Goal: Information Seeking & Learning: Learn about a topic

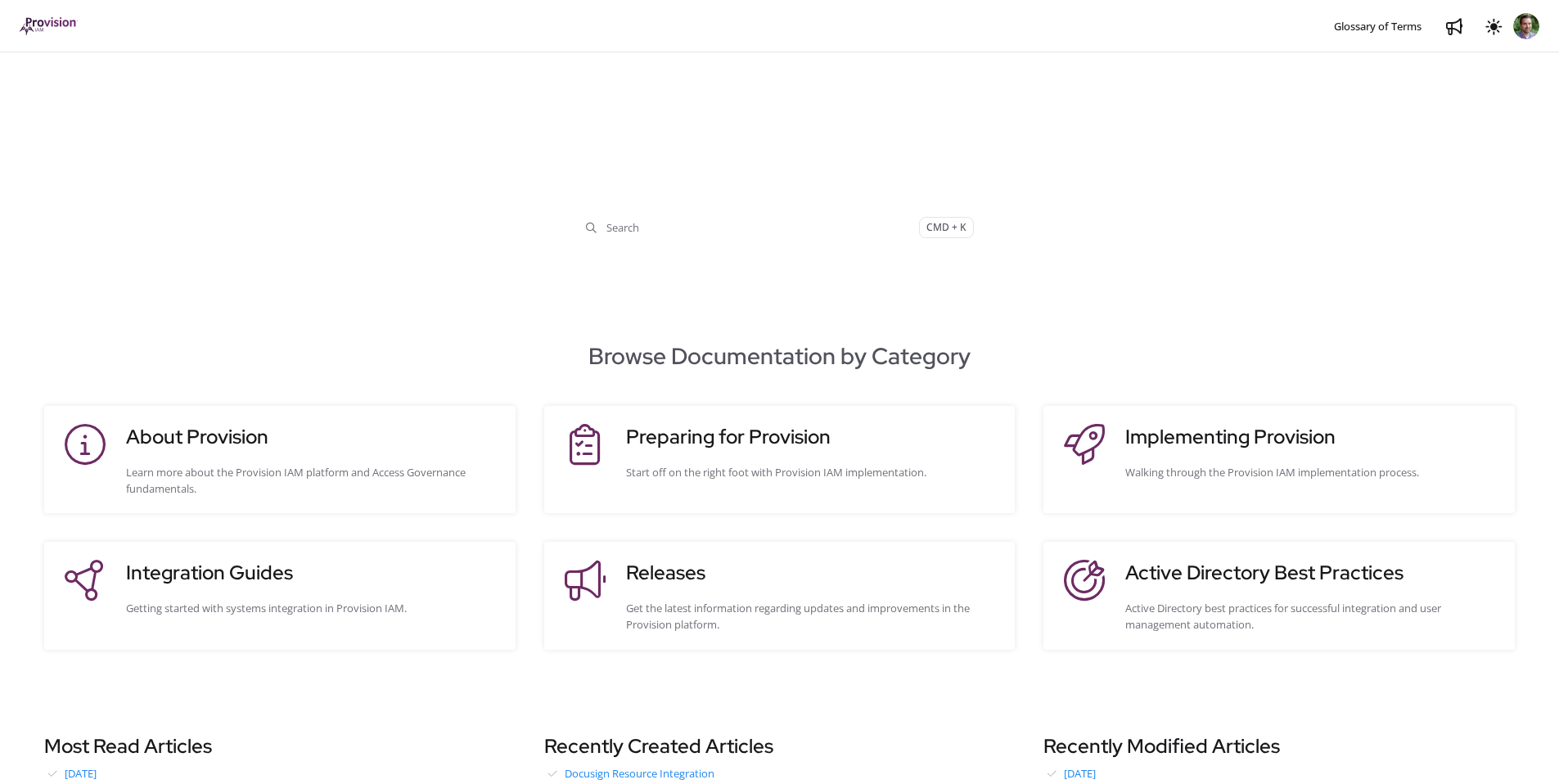
click at [348, 588] on div "Integration Guides Getting started with systems integration in Provision IAM." at bounding box center [313, 595] width 373 height 74
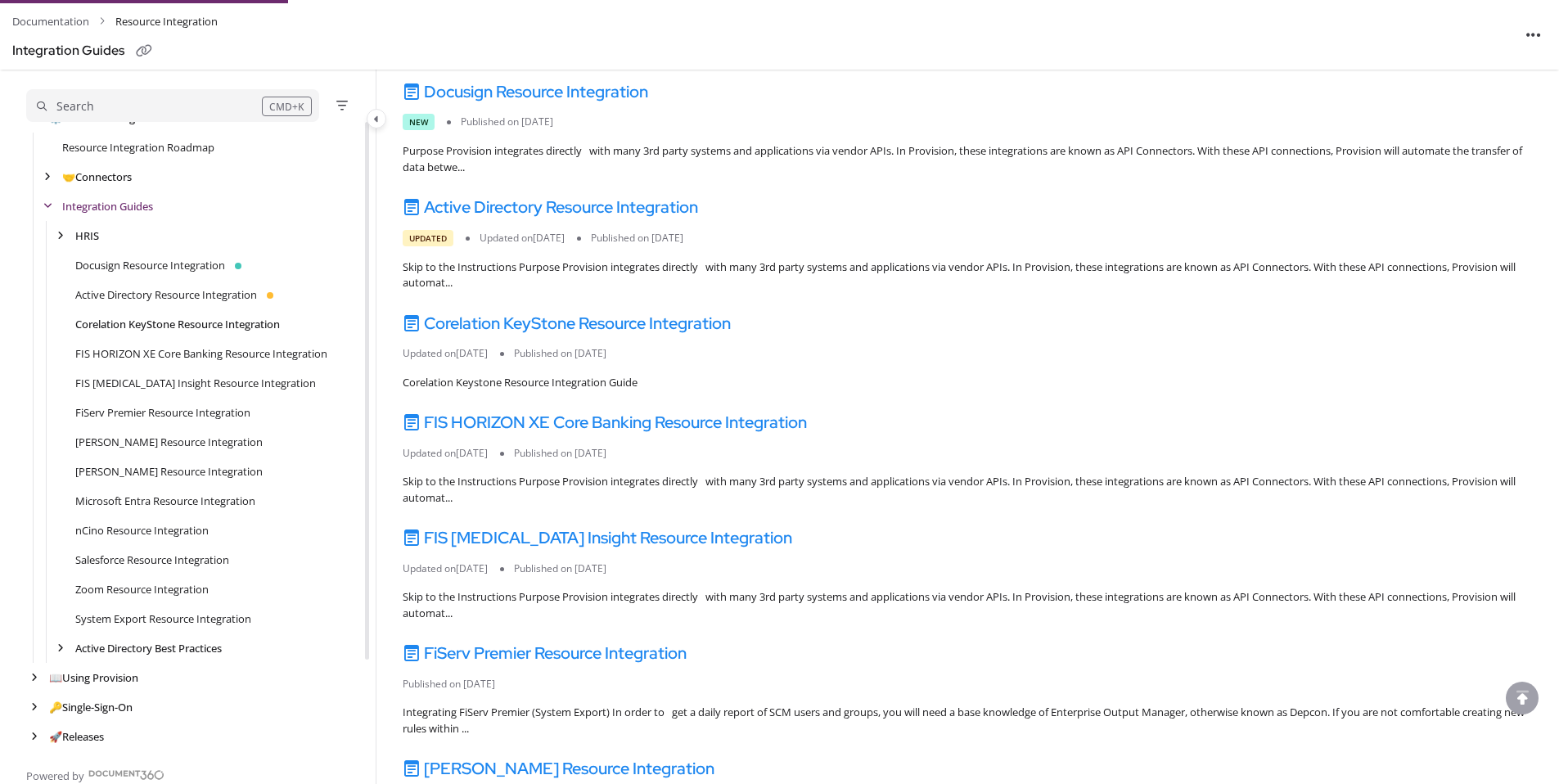
scroll to position [107, 0]
click at [90, 675] on link "📖 Using Provision" at bounding box center [95, 677] width 92 height 16
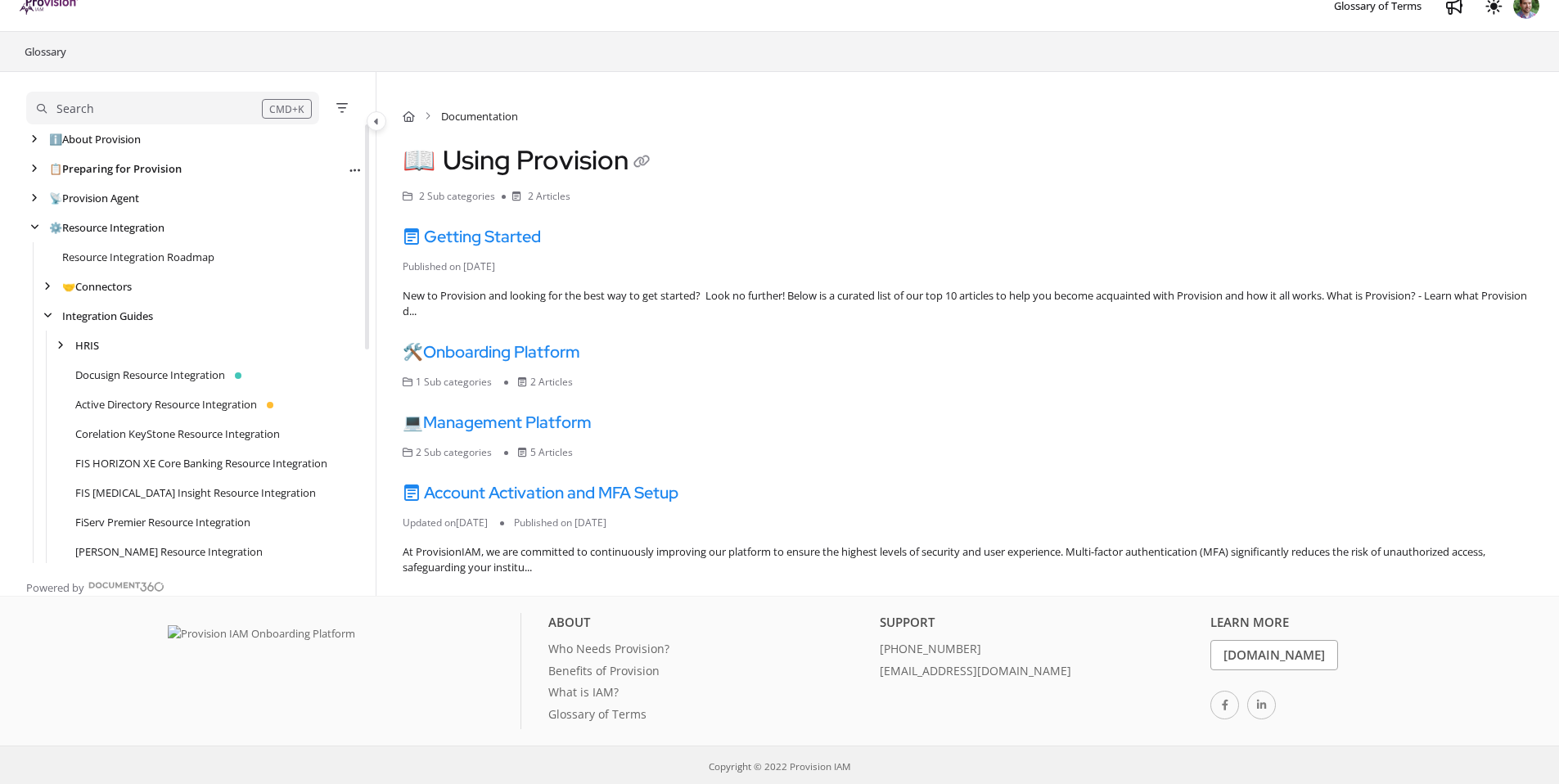
click at [85, 161] on link "📋 Preparing for Provision" at bounding box center [115, 168] width 133 height 16
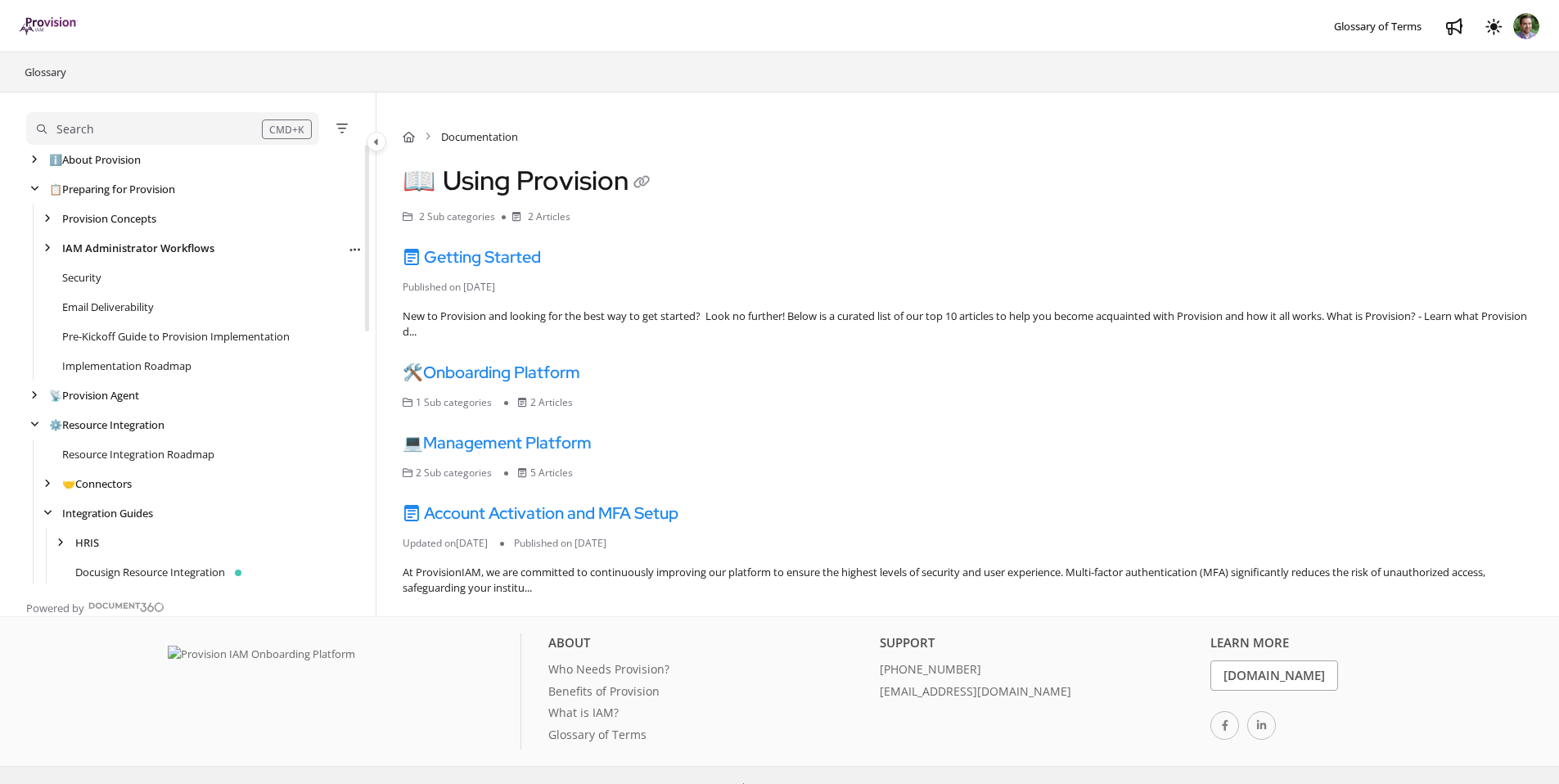
click at [105, 244] on link "IAM Administrator Workflows" at bounding box center [138, 248] width 153 height 16
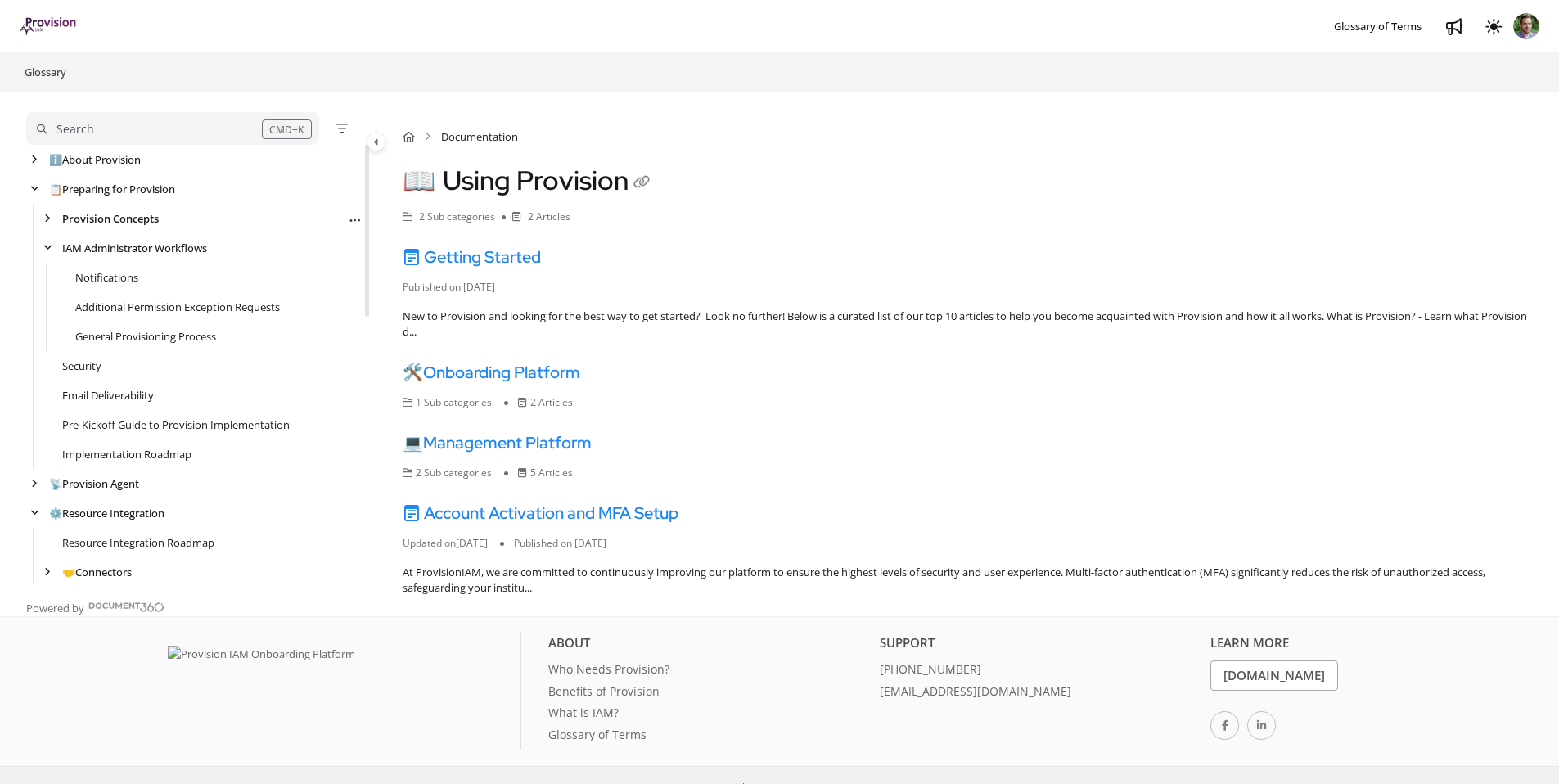
click at [110, 221] on link "Provision Concepts" at bounding box center [110, 217] width 97 height 16
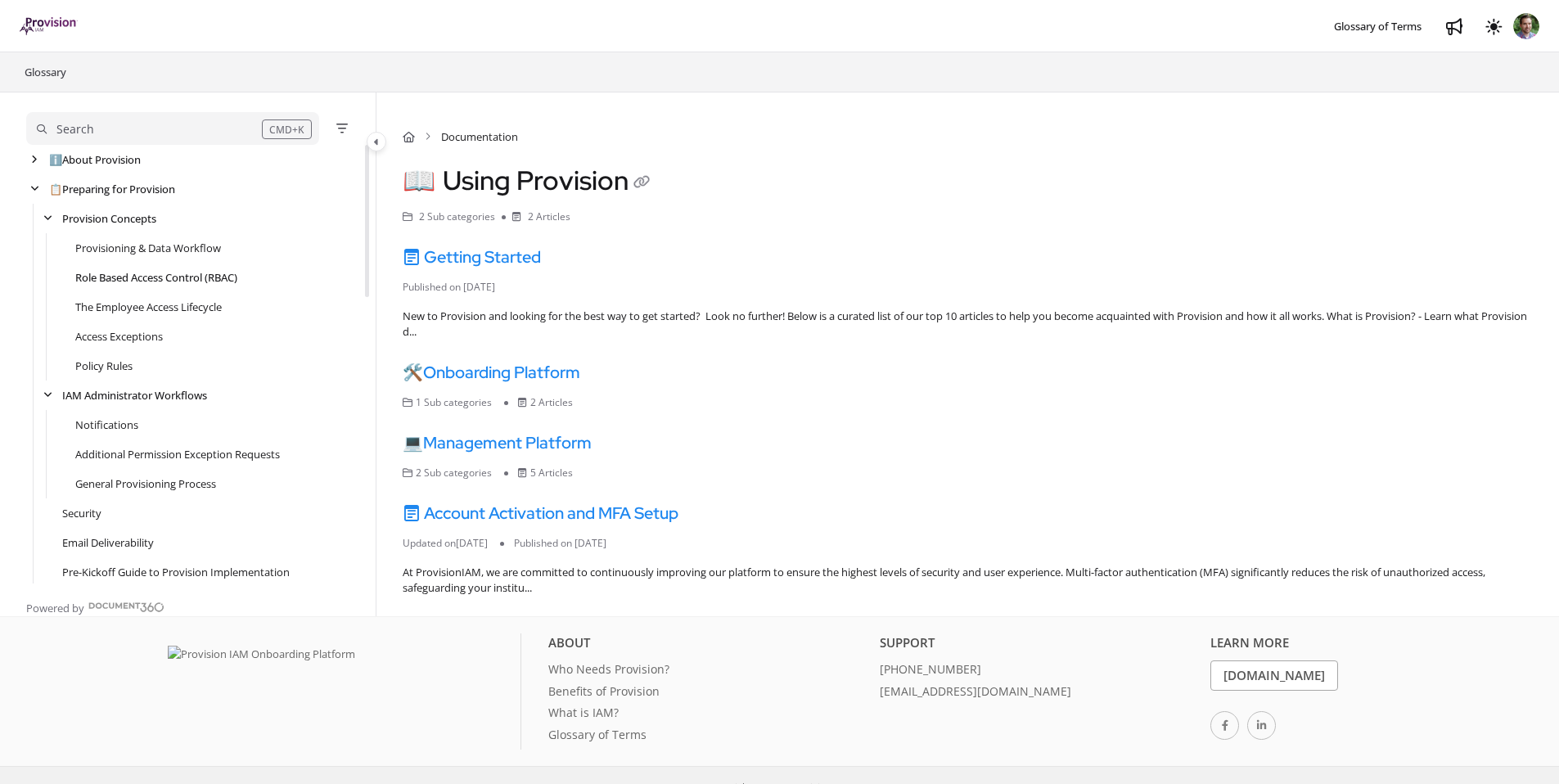
click at [152, 279] on link "Role Based Access Control (RBAC)" at bounding box center [156, 277] width 162 height 16
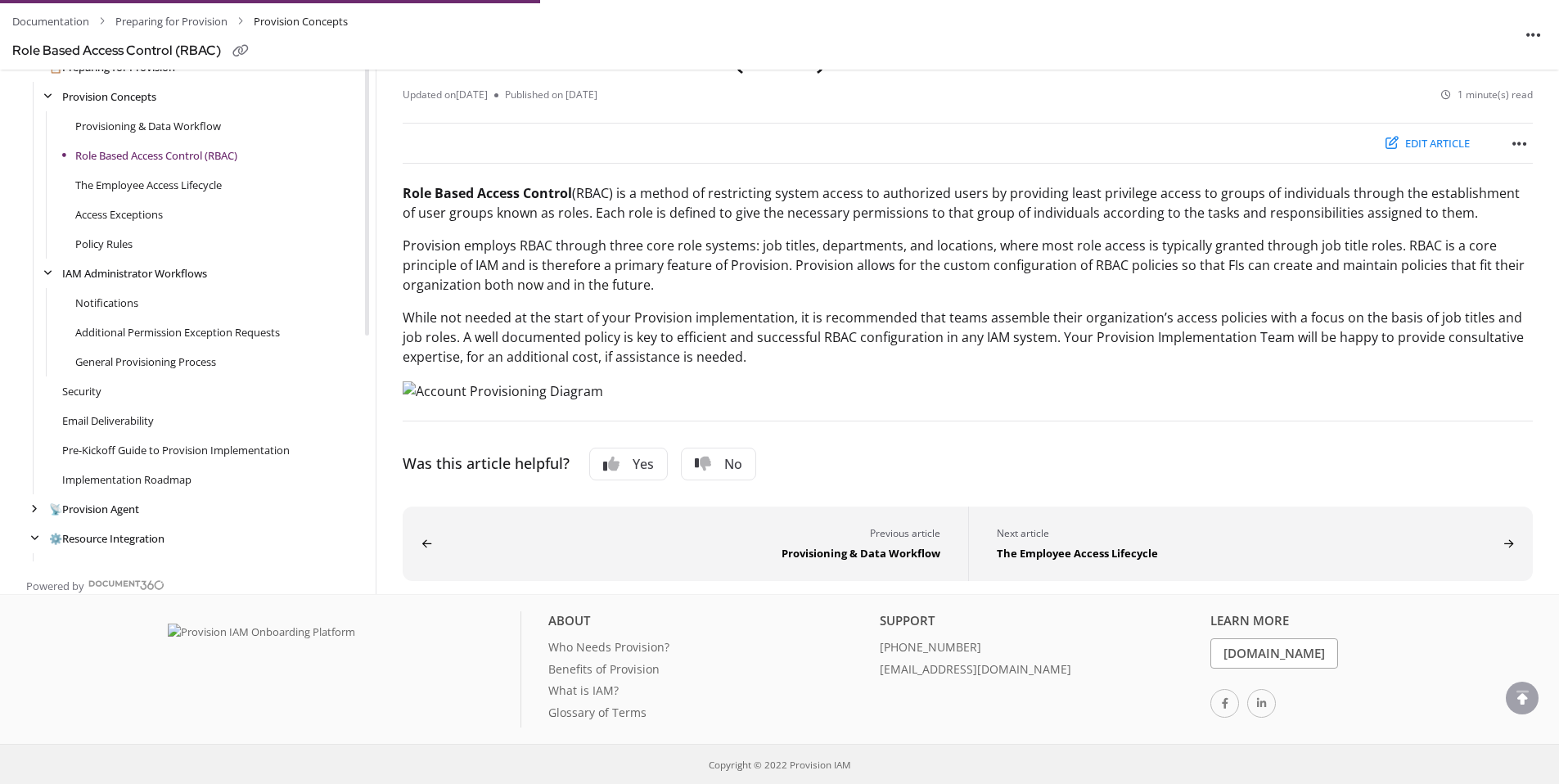
scroll to position [522, 0]
click at [112, 135] on link "Provisioning & Data Workflow" at bounding box center [149, 125] width 147 height 16
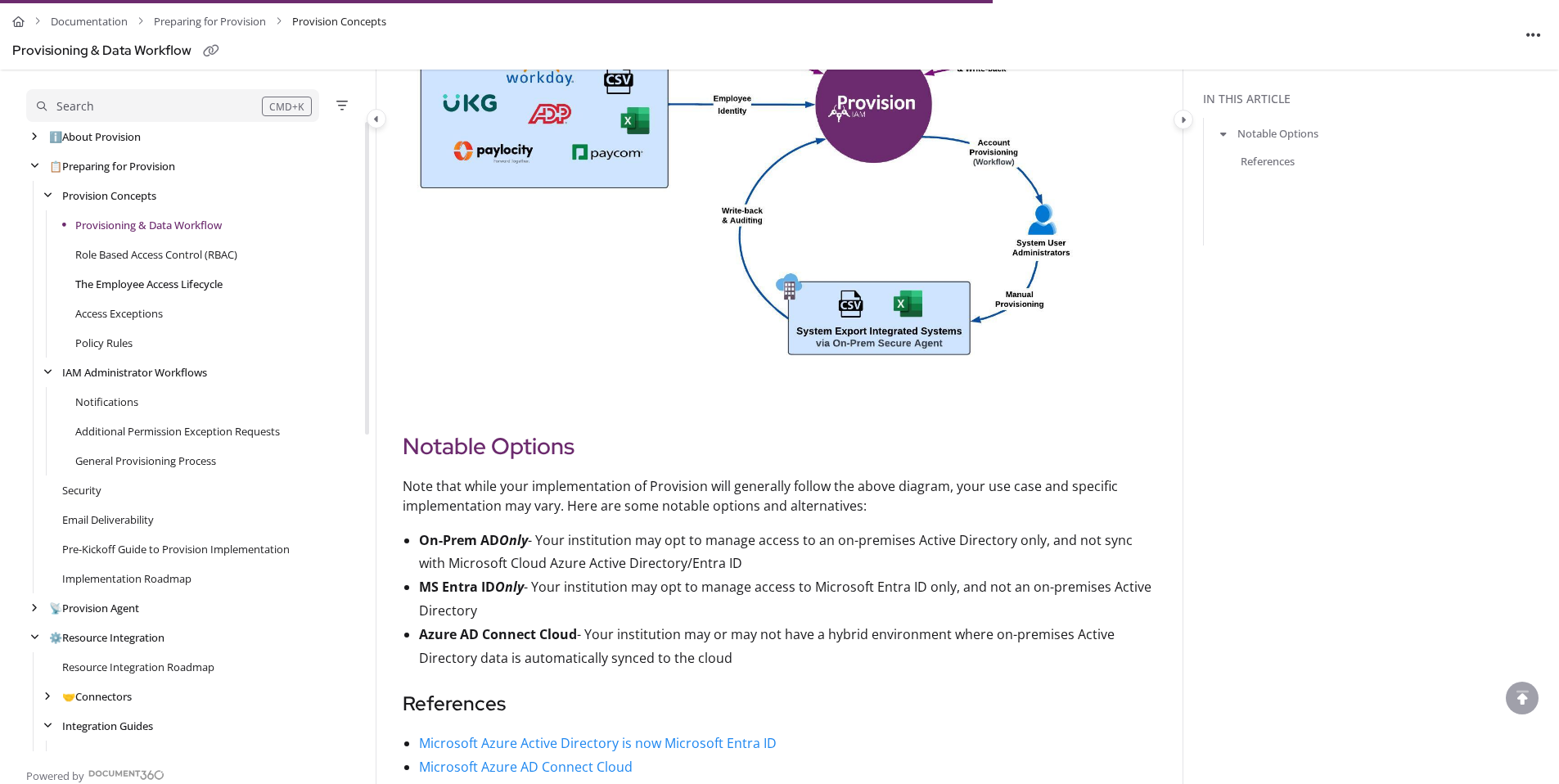
click at [144, 279] on link "The Employee Access Lifecycle" at bounding box center [149, 283] width 147 height 16
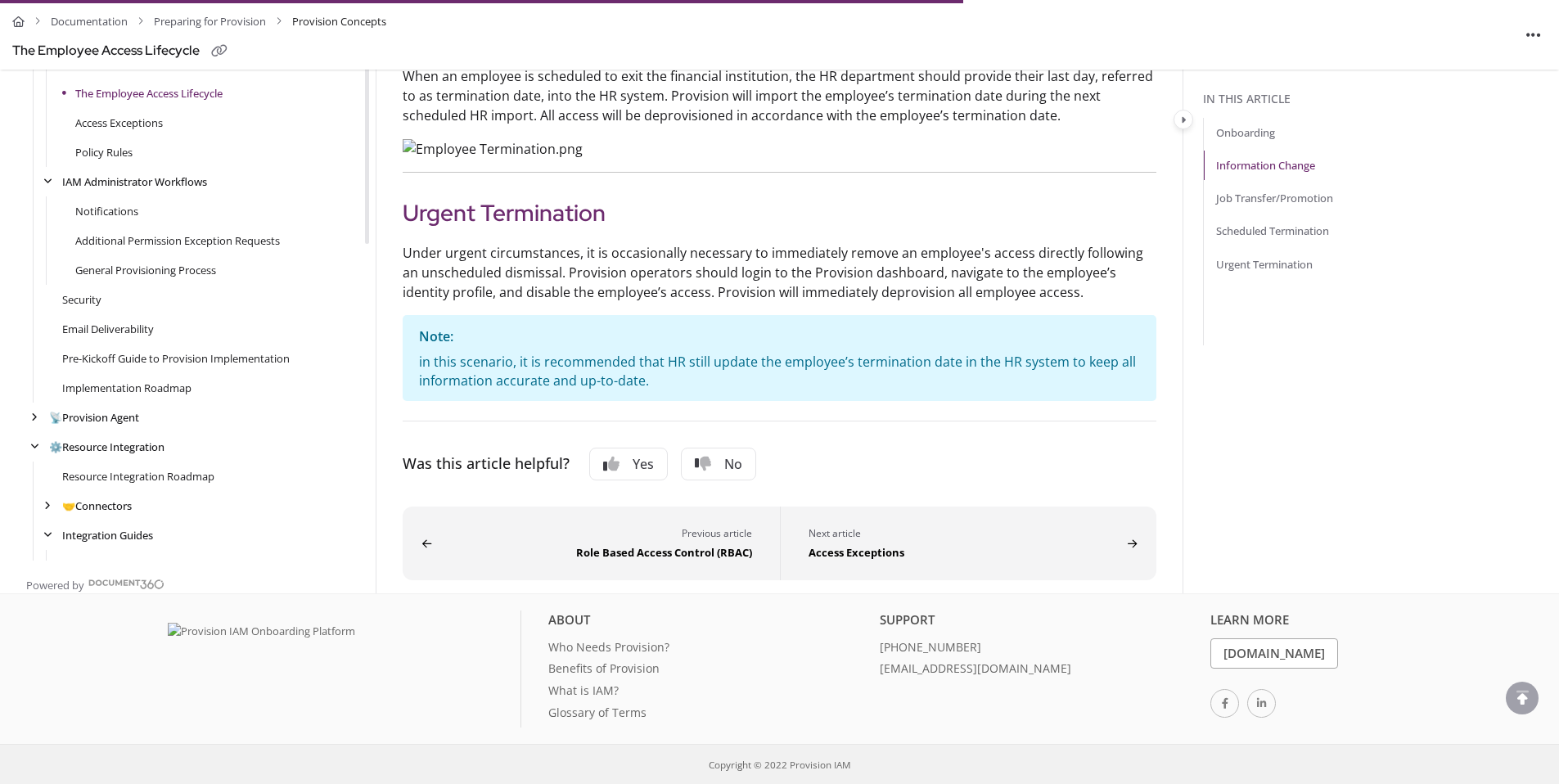
scroll to position [1876, 0]
click at [107, 160] on link "Policy Rules" at bounding box center [104, 152] width 57 height 16
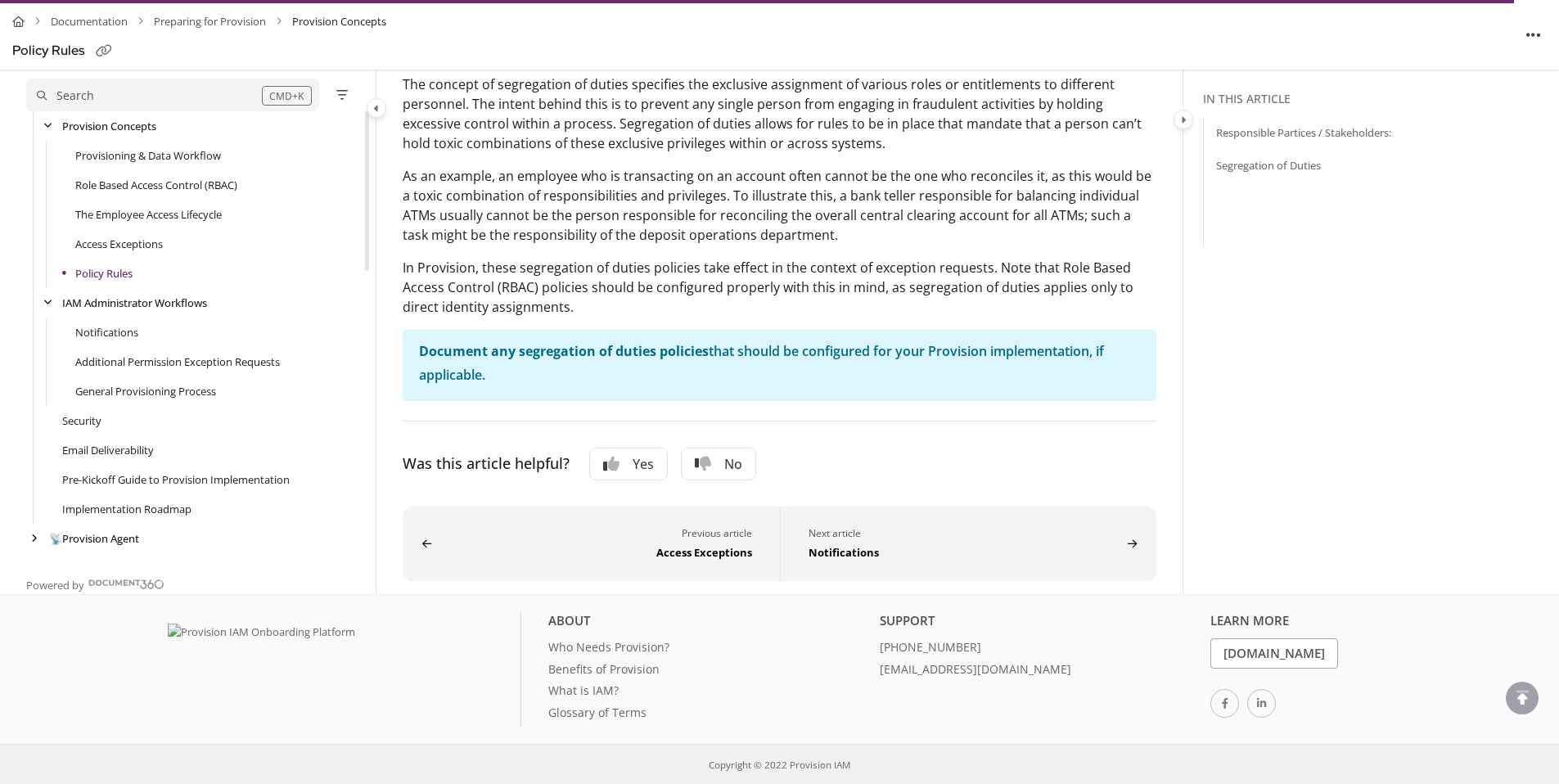
scroll to position [358, 0]
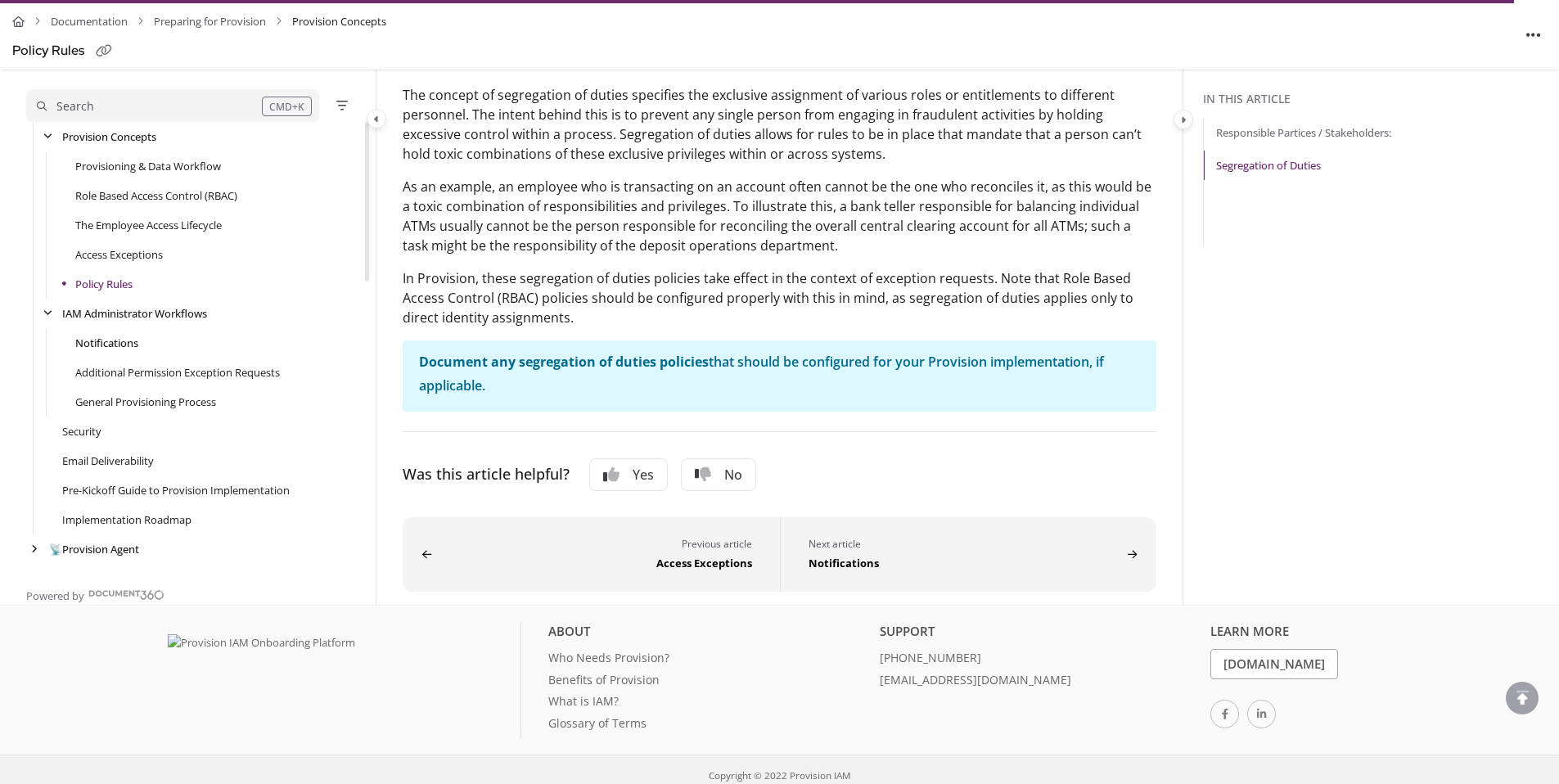
click at [108, 345] on link "Notifications" at bounding box center [106, 343] width 63 height 16
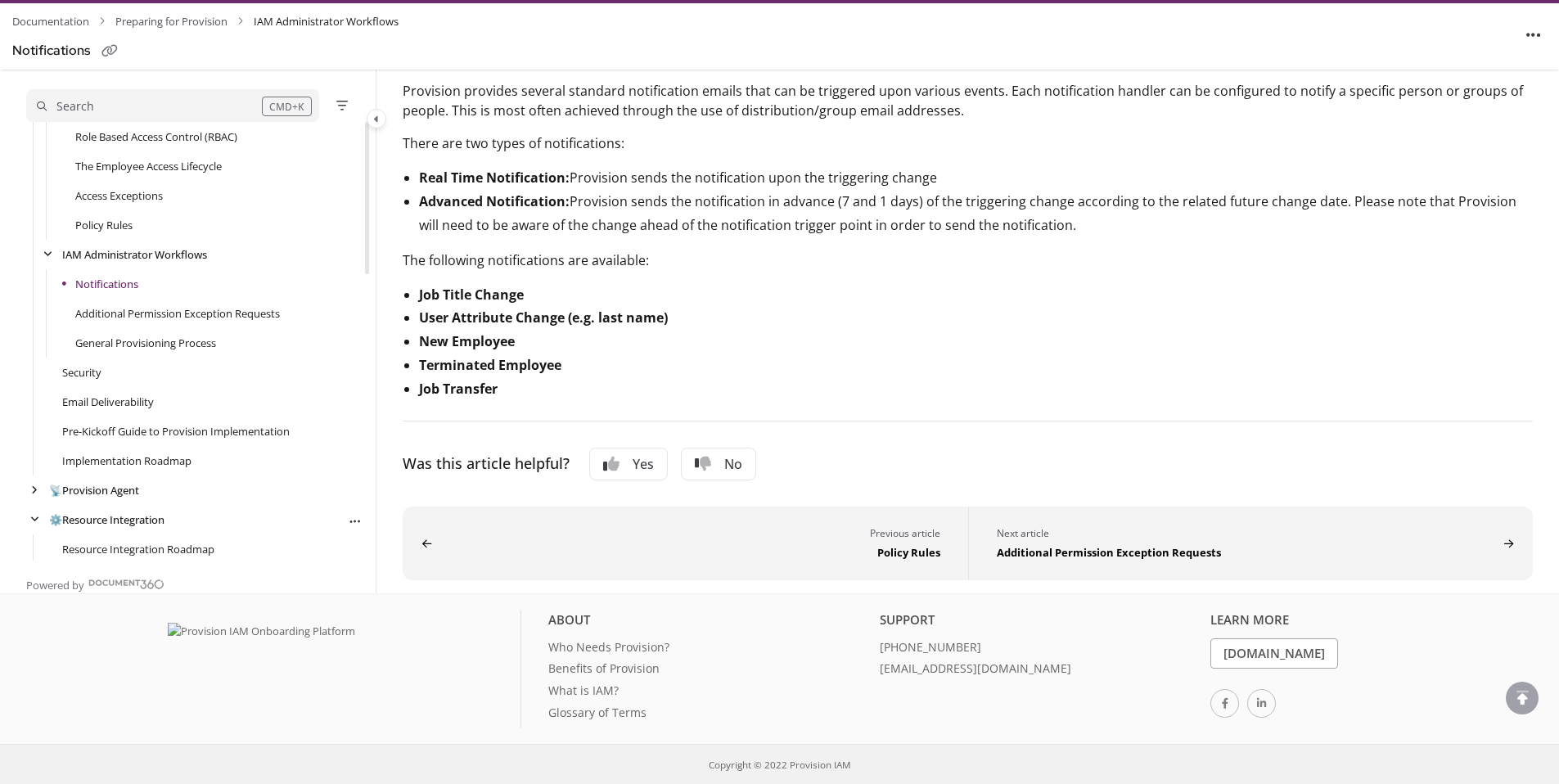
scroll to position [197, 0]
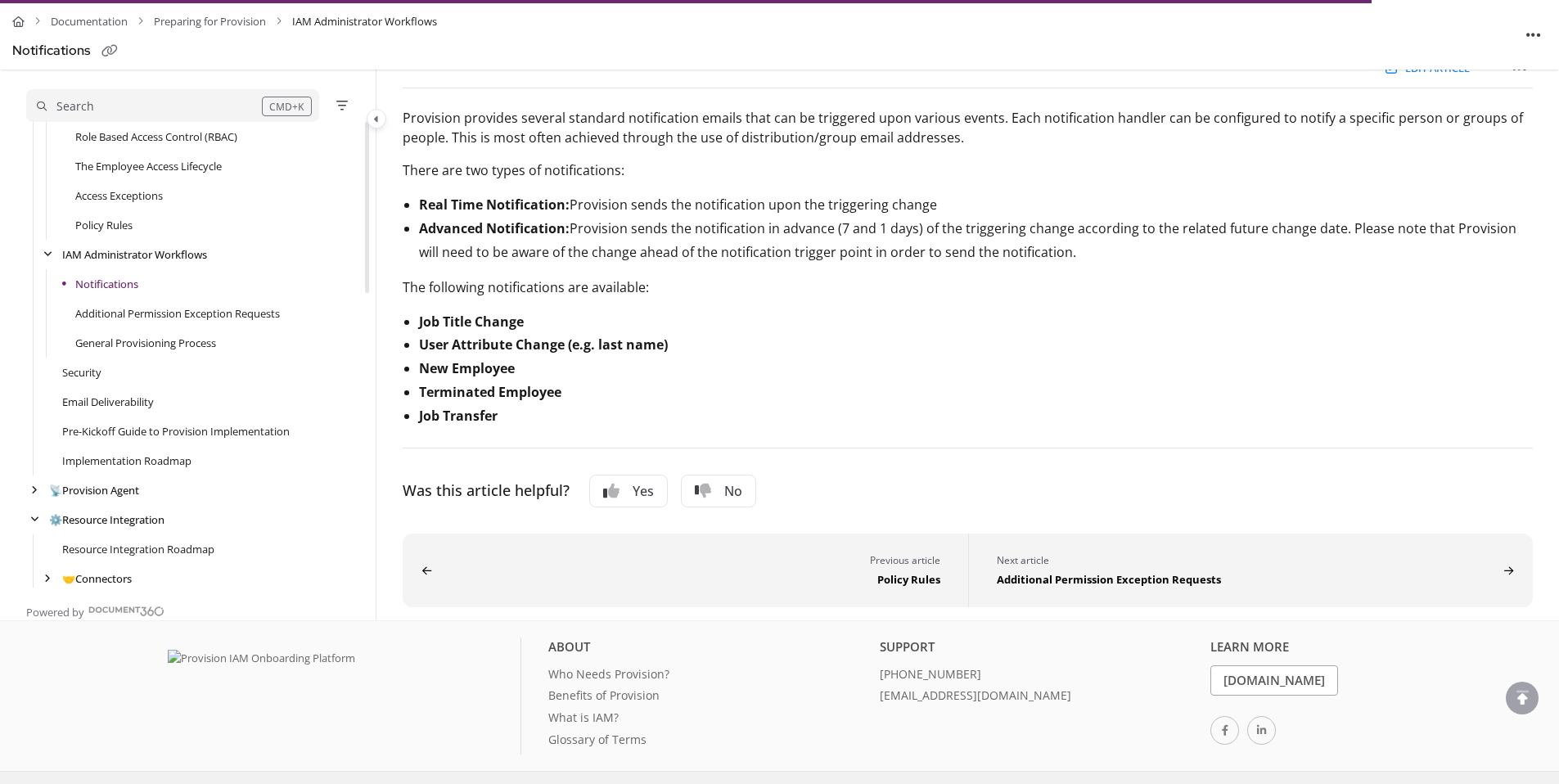
click at [184, 323] on div "Additional Permission Exception Requests" at bounding box center [194, 312] width 336 height 29
click at [185, 321] on link "Additional Permission Exception Requests" at bounding box center [177, 312] width 204 height 16
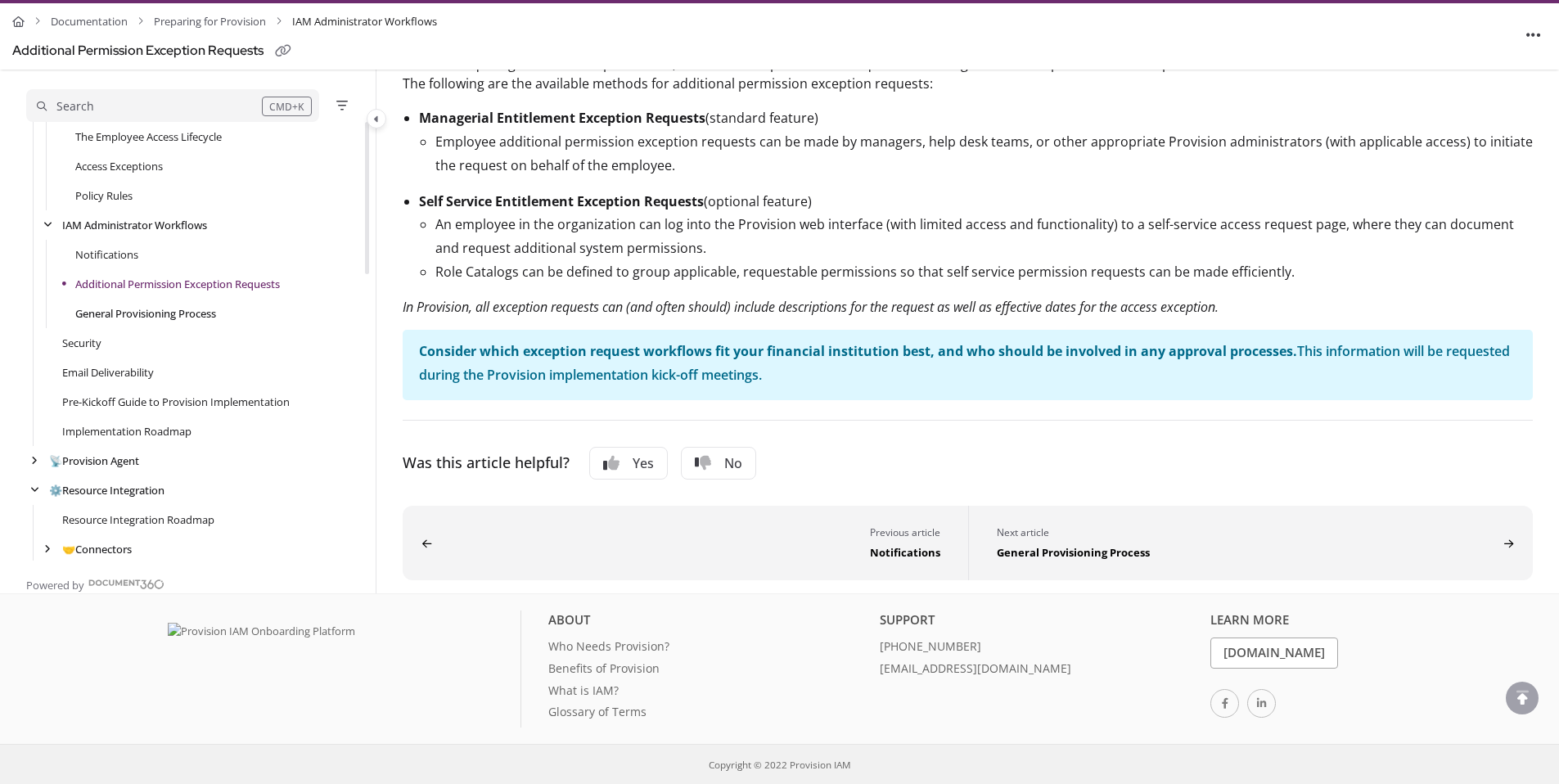
click at [100, 310] on link "General Provisioning Process" at bounding box center [146, 312] width 141 height 16
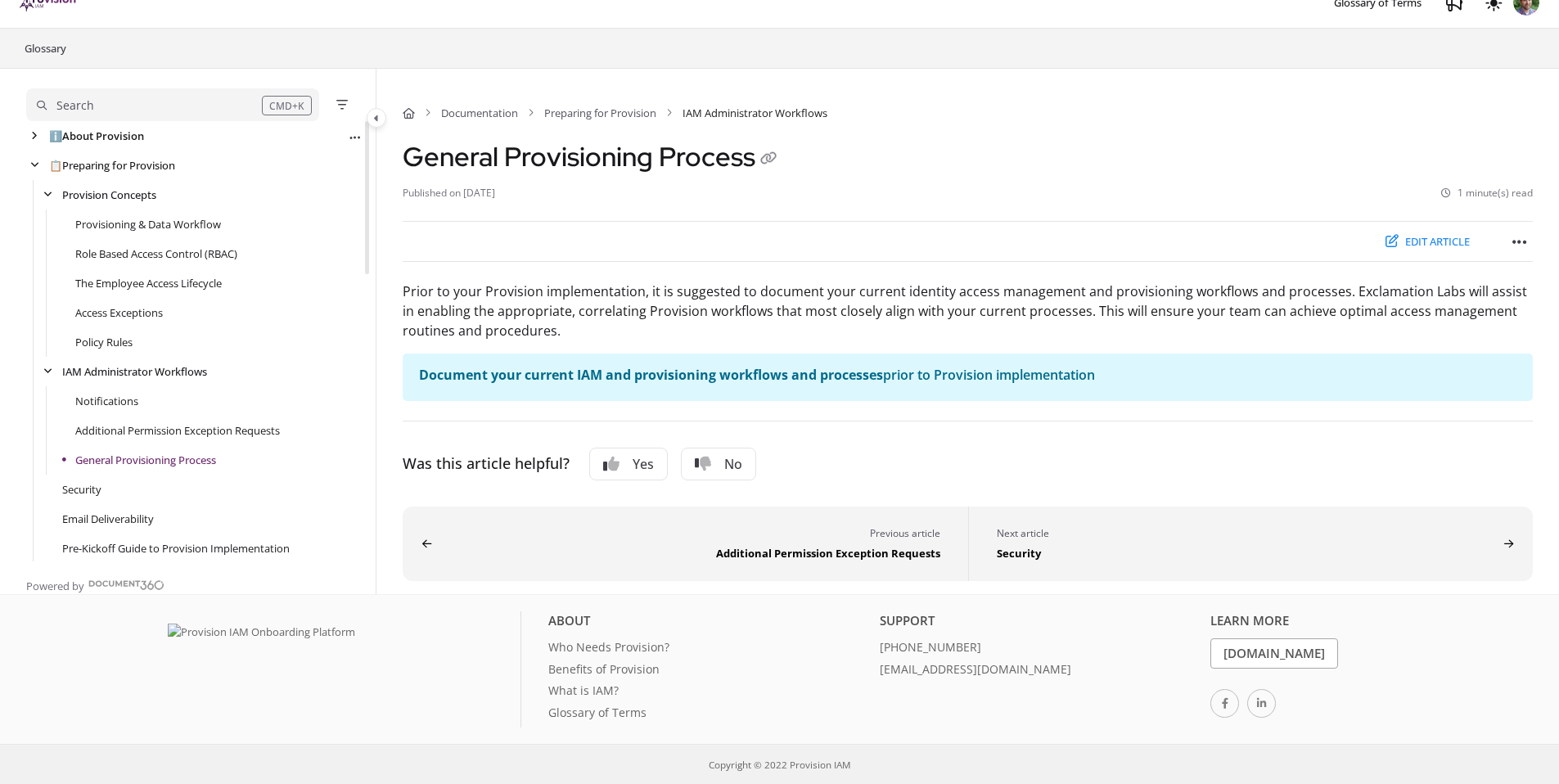
click at [85, 134] on link "ℹ️ About Provision" at bounding box center [96, 136] width 95 height 16
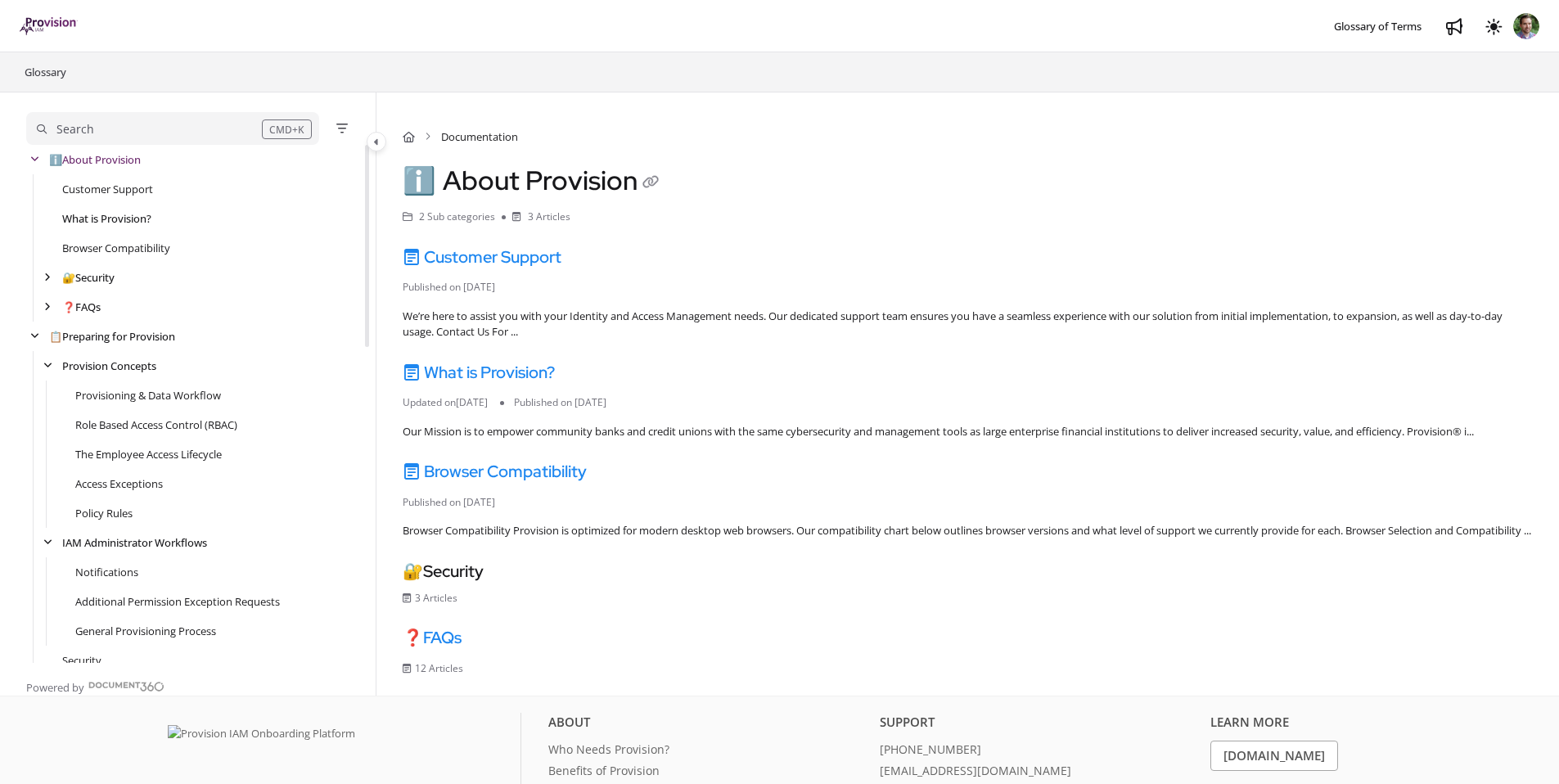
click at [105, 215] on link "What is Provision?" at bounding box center [106, 217] width 89 height 16
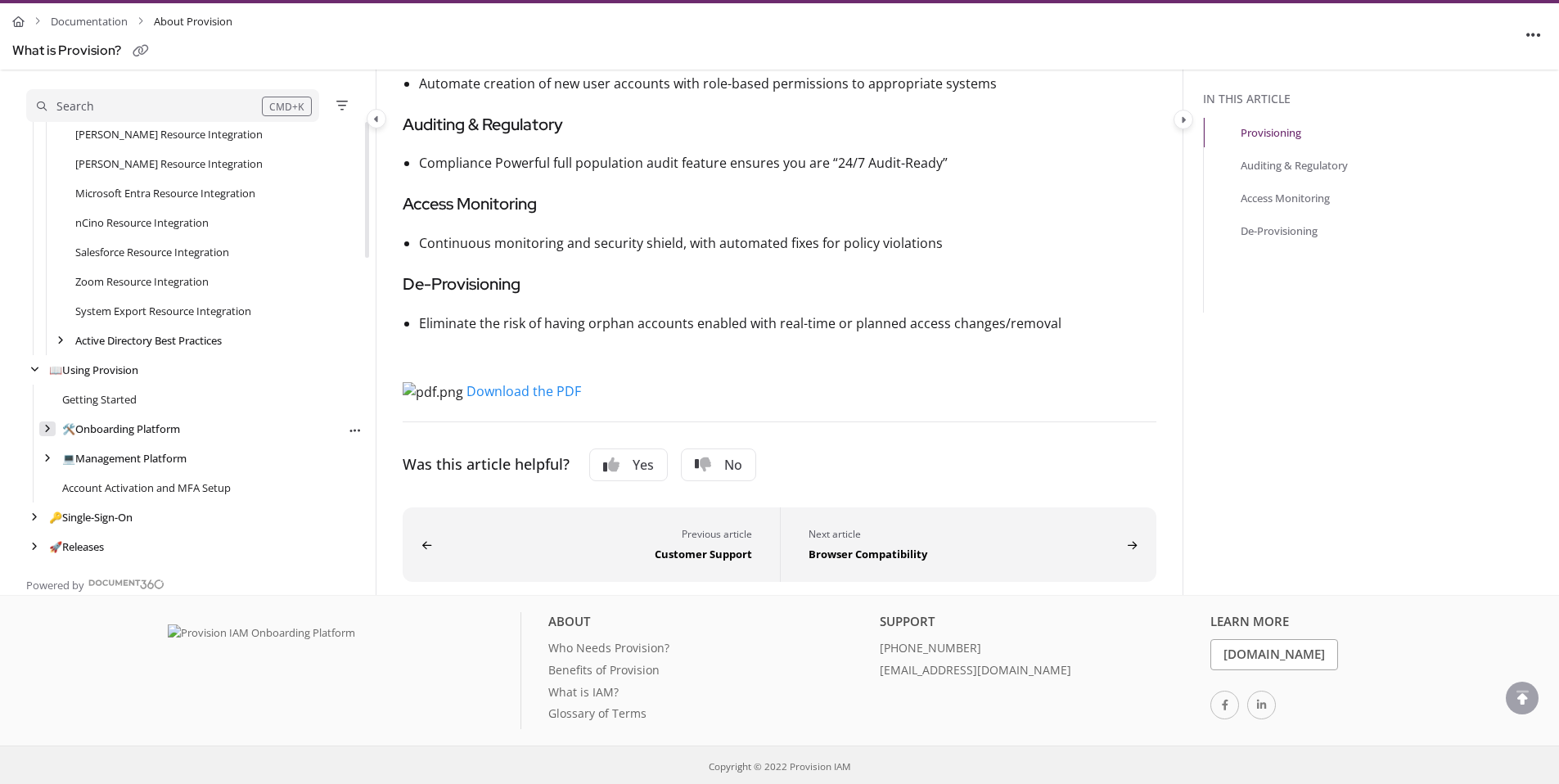
click at [43, 427] on div "arrow" at bounding box center [47, 429] width 16 height 16
click at [92, 432] on link "Role Mapping Guidelines" at bounding box center [136, 428] width 121 height 16
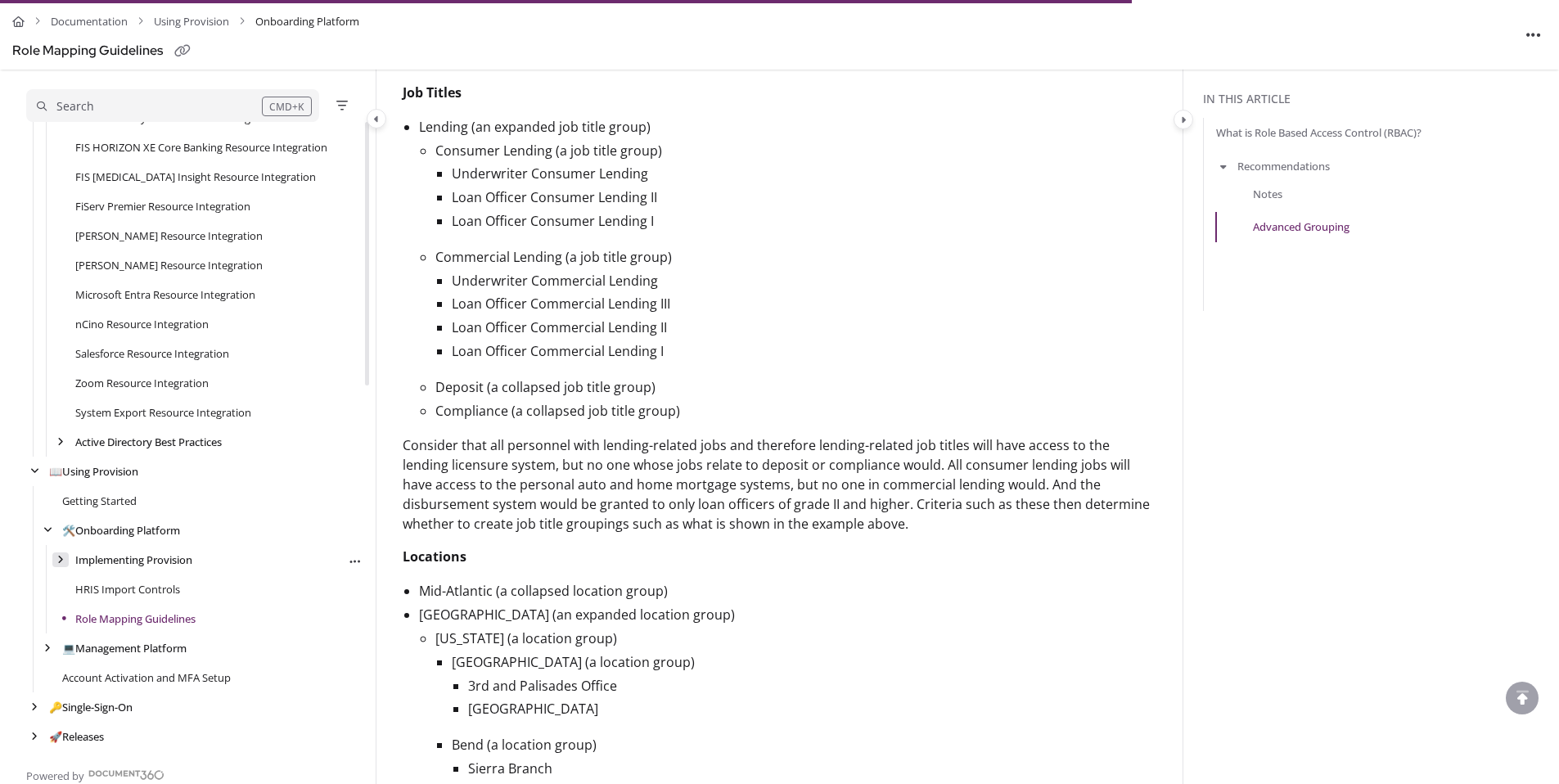
click at [60, 556] on icon "arrow" at bounding box center [60, 559] width 7 height 9
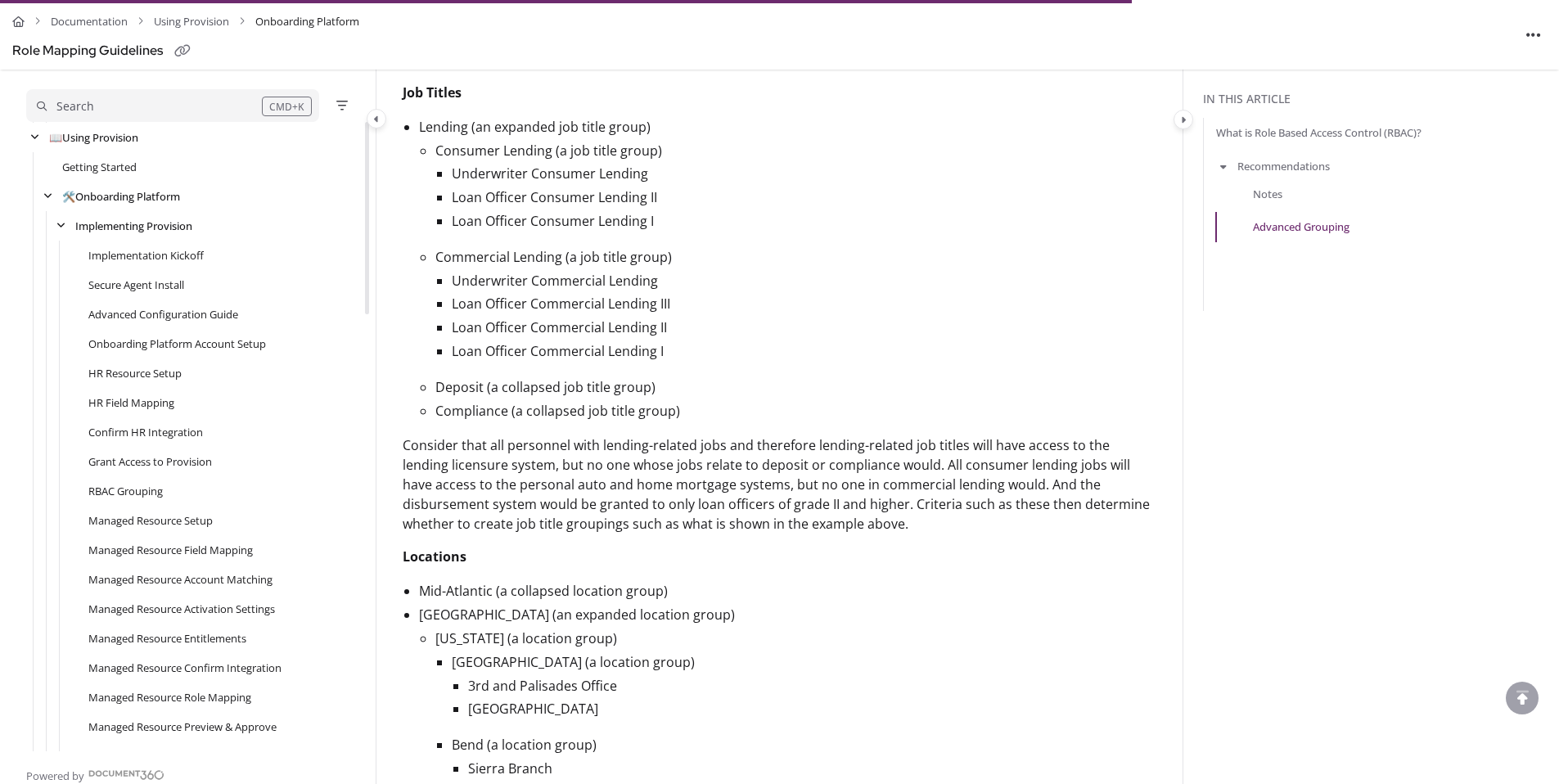
click at [120, 474] on div "Grant Access to Provision" at bounding box center [194, 461] width 336 height 29
click at [121, 490] on link "RBAC Grouping" at bounding box center [125, 490] width 74 height 16
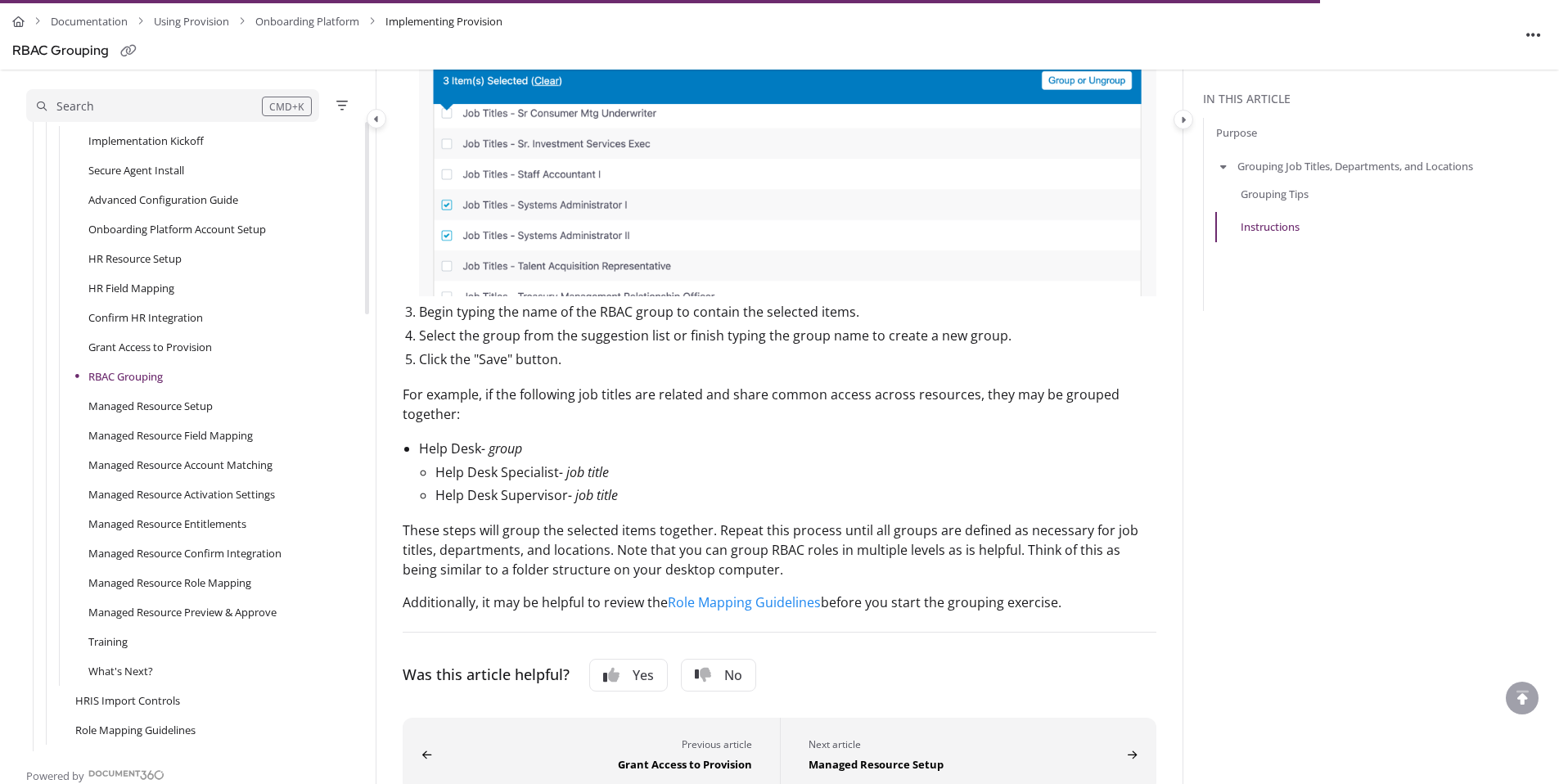
click at [213, 573] on div "Managed Resource Role Mapping" at bounding box center [194, 582] width 336 height 29
click at [215, 584] on link "Managed Resource Role Mapping" at bounding box center [169, 582] width 163 height 16
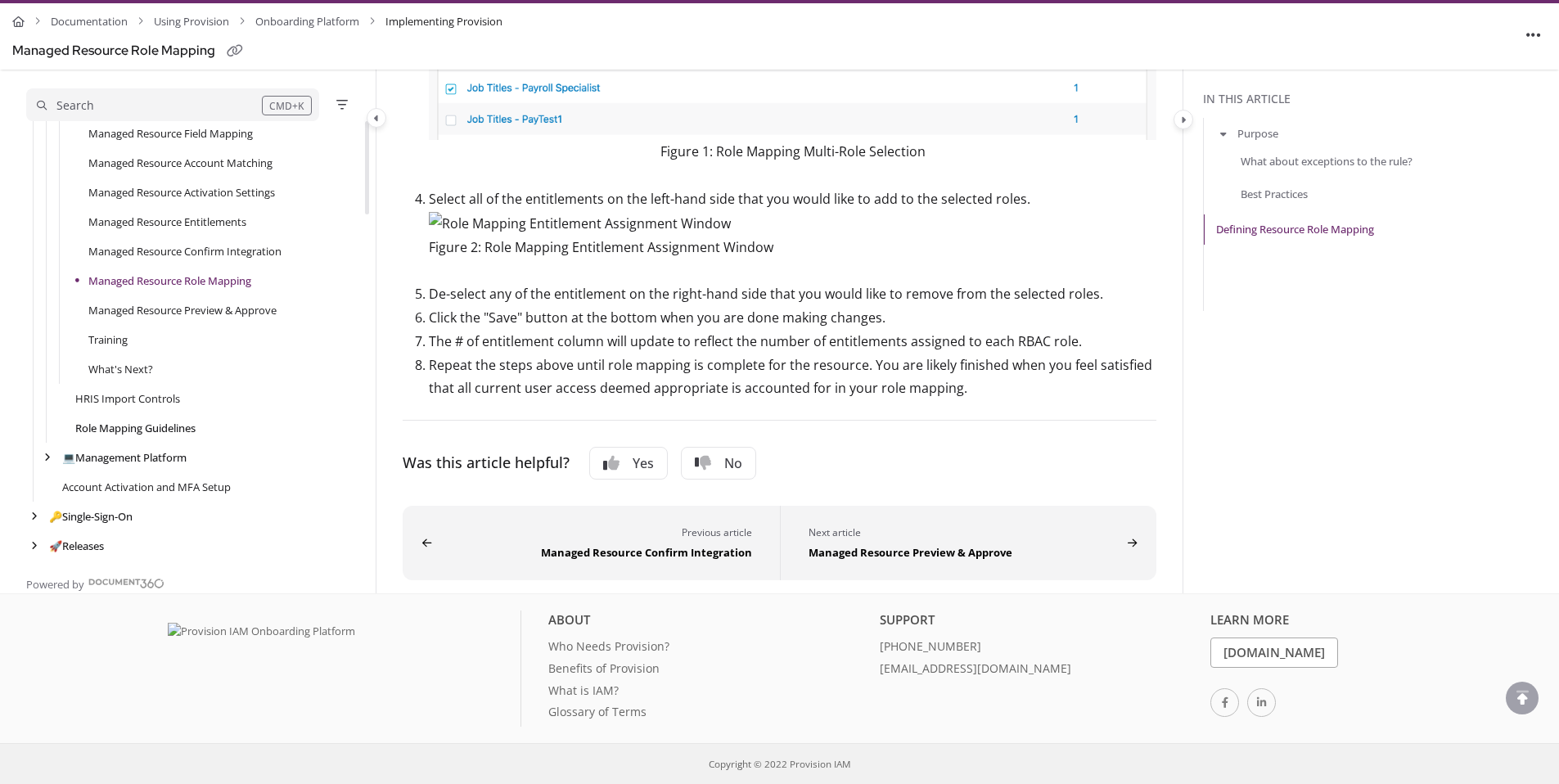
click at [172, 431] on link "Role Mapping Guidelines" at bounding box center [136, 427] width 121 height 16
